Goal: Navigation & Orientation: Understand site structure

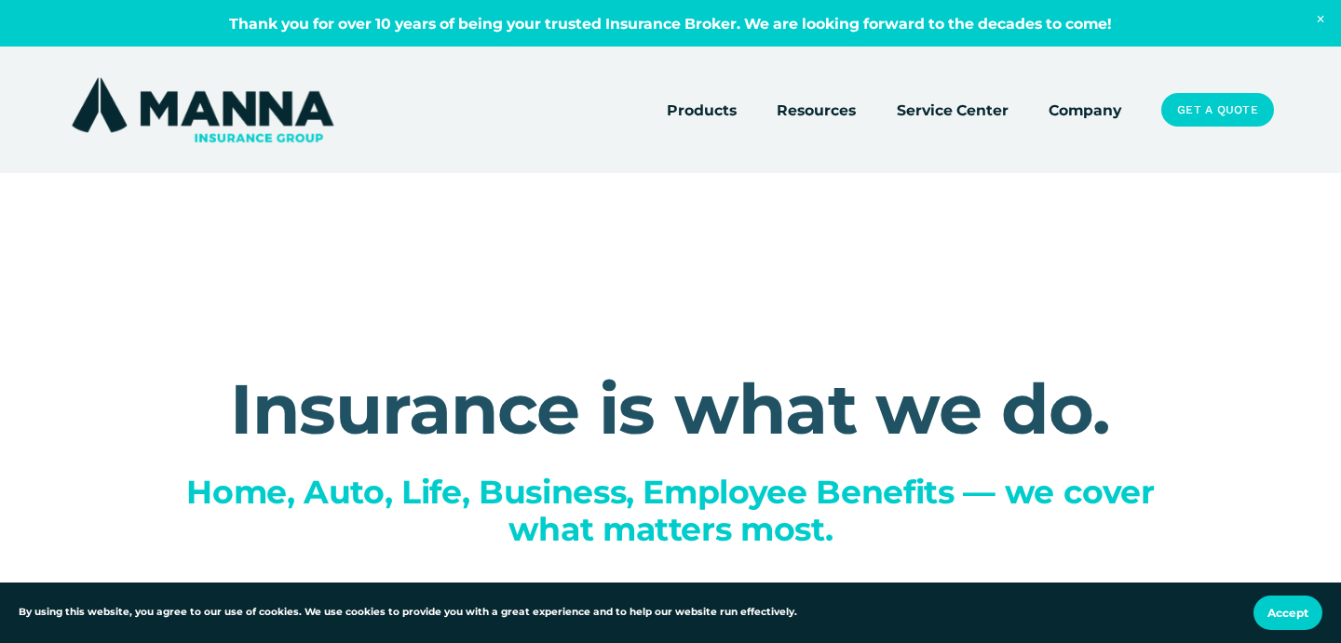
click at [1082, 108] on link "Company" at bounding box center [1084, 110] width 73 height 26
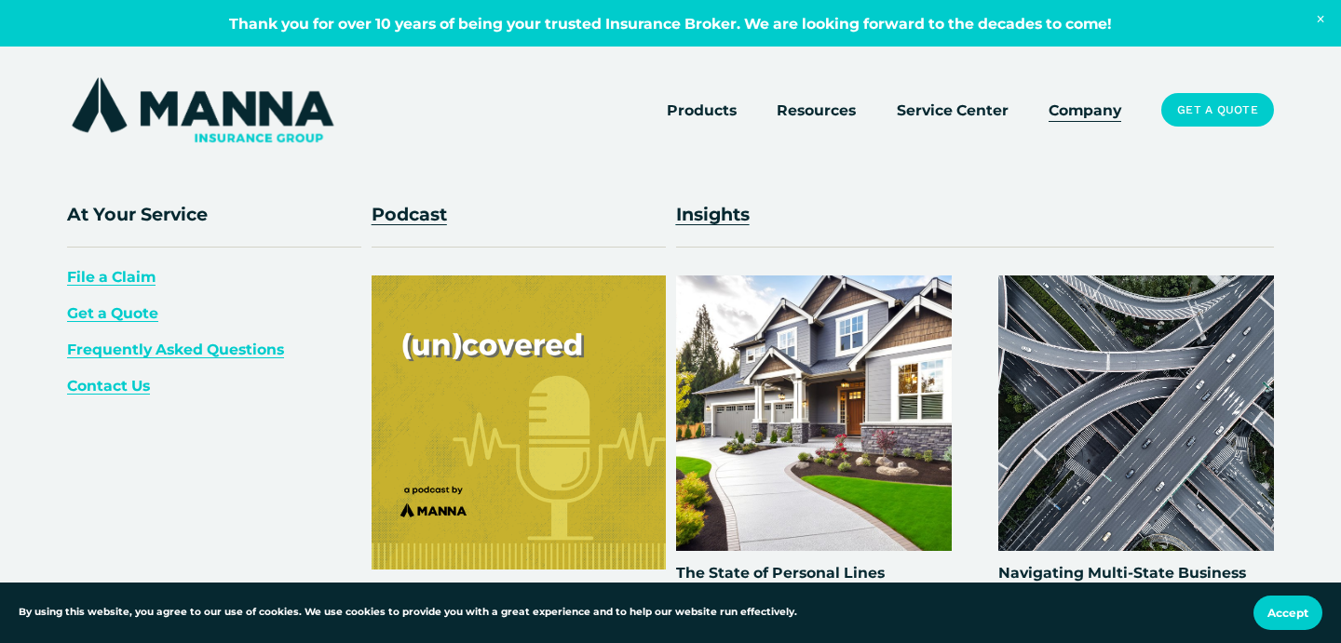
click at [823, 113] on span "Resources" at bounding box center [815, 110] width 79 height 23
click at [803, 114] on span "Resources" at bounding box center [815, 110] width 79 height 23
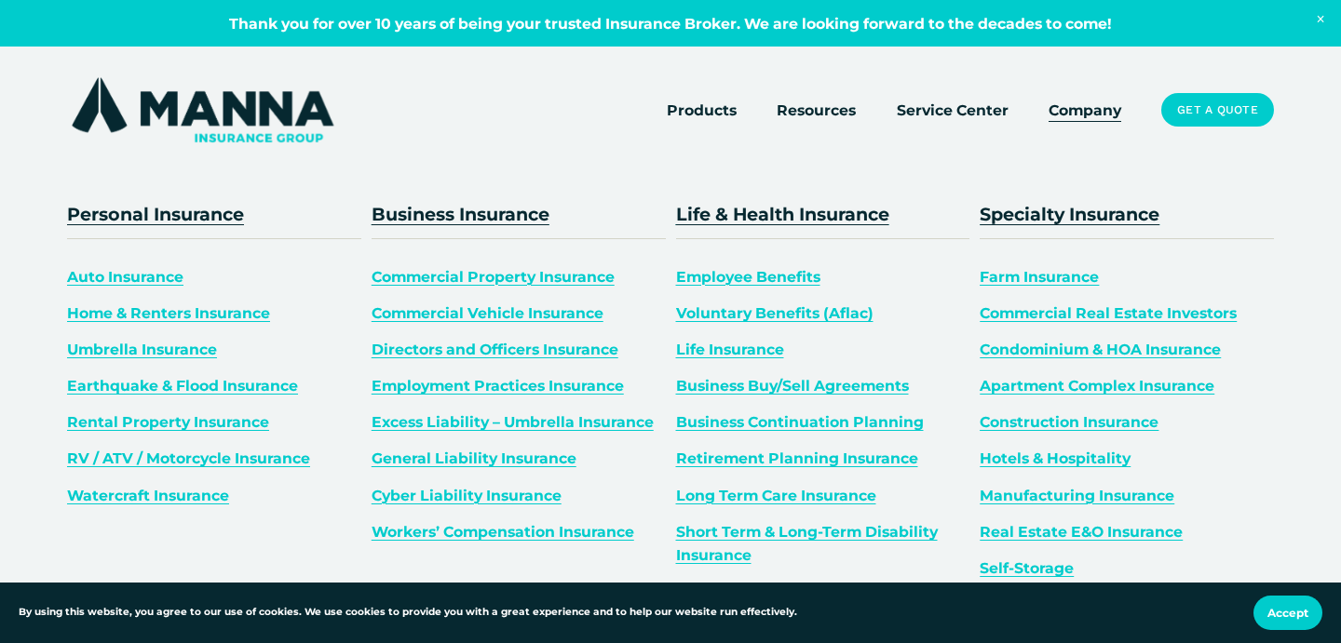
click at [681, 104] on span "Products" at bounding box center [702, 110] width 70 height 23
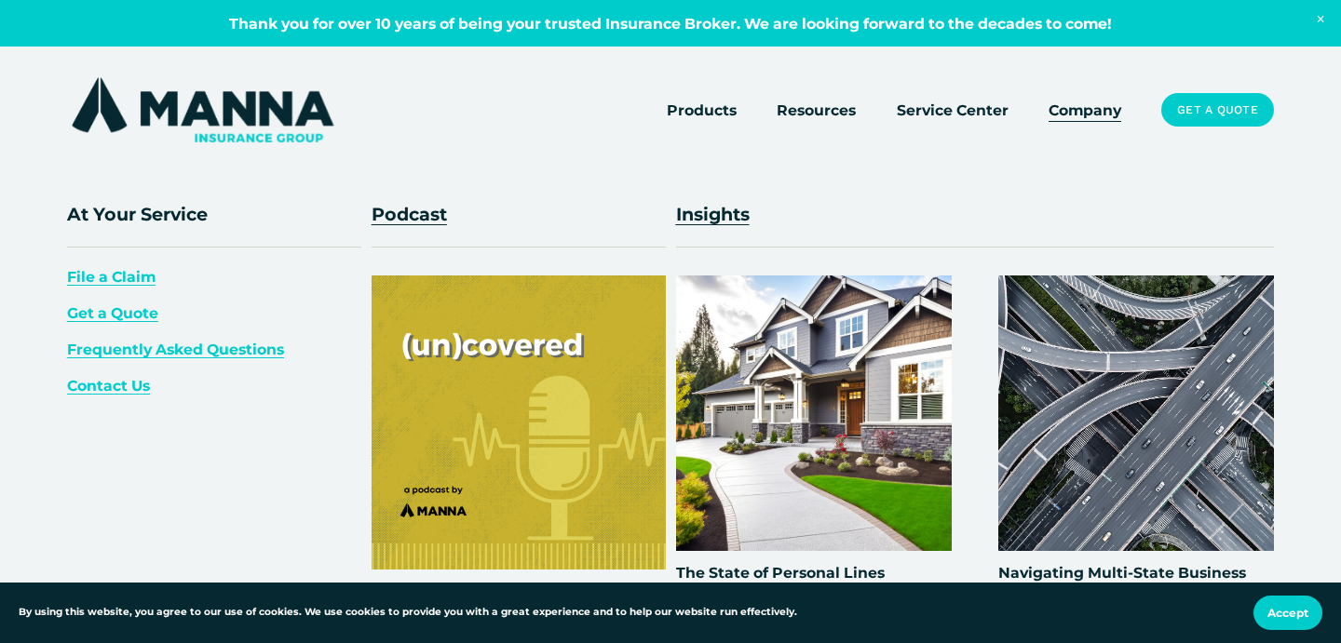
click at [848, 114] on span "Resources" at bounding box center [815, 110] width 79 height 23
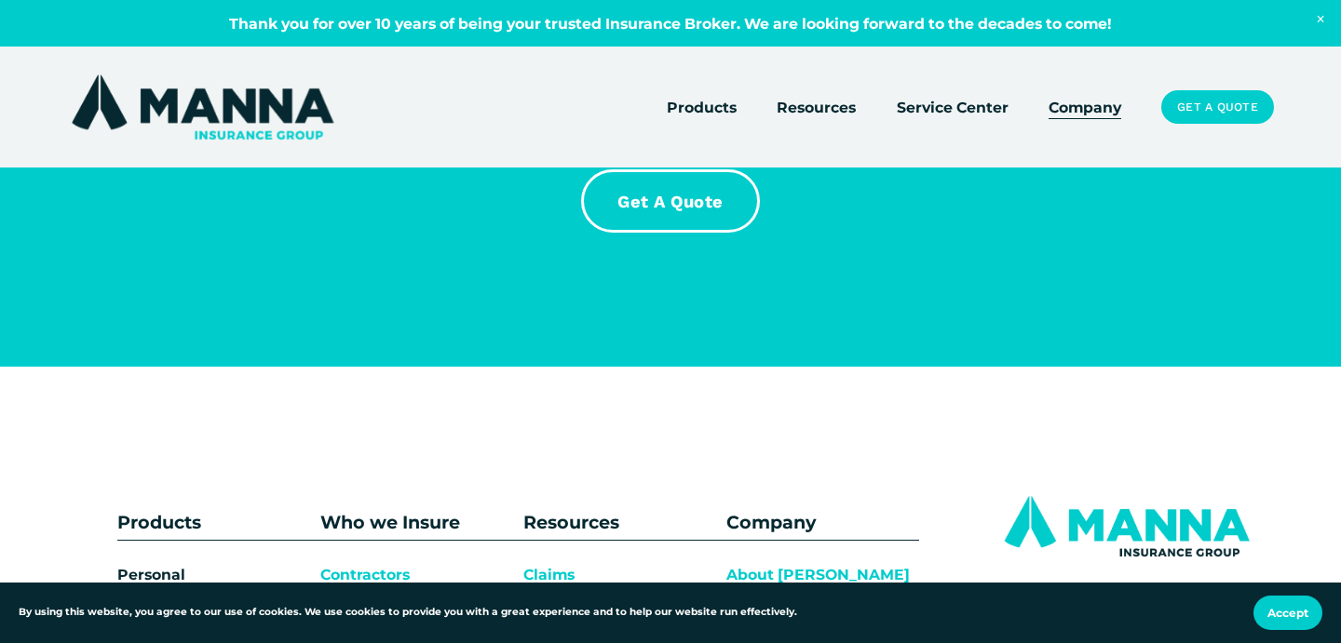
scroll to position [12775, 0]
